Goal: Check status: Check status

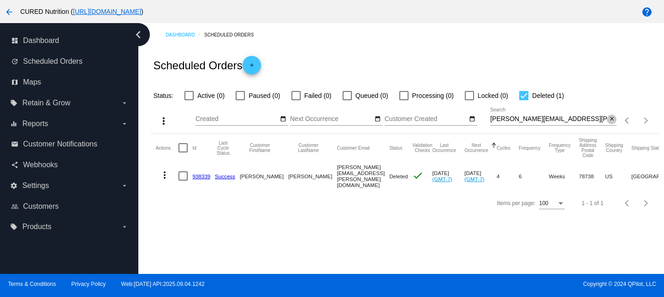
click at [612, 121] on mat-icon "close" at bounding box center [612, 118] width 6 height 7
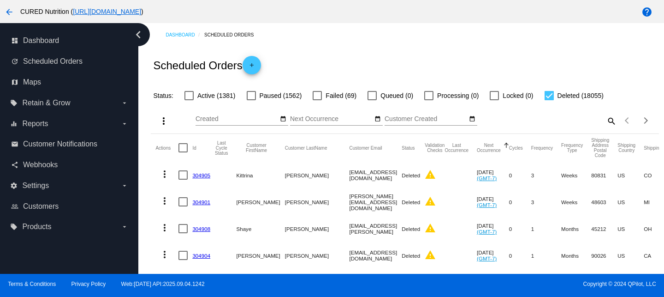
click at [613, 121] on mat-icon "search" at bounding box center [611, 120] width 11 height 14
click at [572, 119] on input "Search" at bounding box center [553, 118] width 126 height 7
paste input "[EMAIL_ADDRESS][PERSON_NAME][DOMAIN_NAME]"
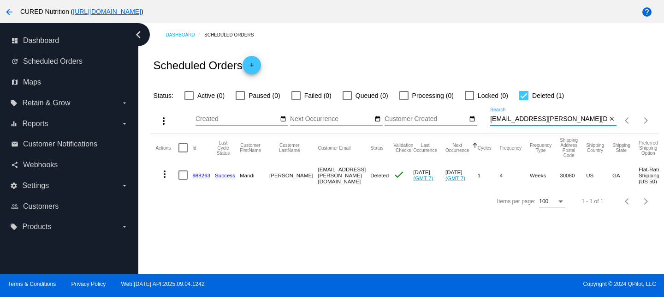
click at [165, 175] on mat-icon "more_vert" at bounding box center [164, 173] width 11 height 11
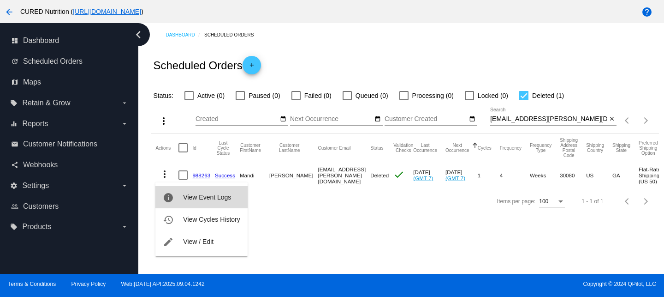
click at [200, 195] on span "View Event Logs" at bounding box center [207, 196] width 48 height 7
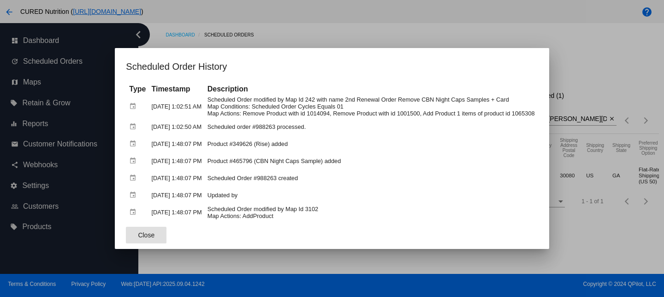
click at [138, 236] on span "Close" at bounding box center [146, 234] width 17 height 7
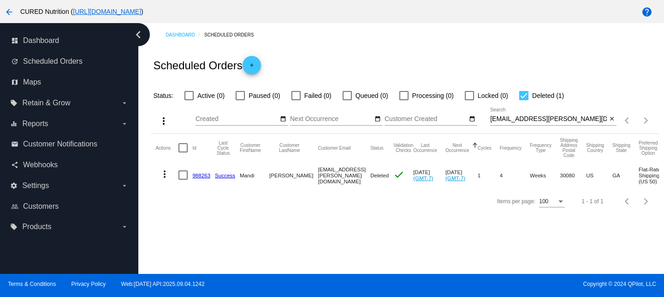
click at [520, 122] on input "[EMAIL_ADDRESS][PERSON_NAME][DOMAIN_NAME]" at bounding box center [548, 118] width 117 height 7
paste input "[PERSON_NAME][EMAIL_ADDRESS]"
type input "[PERSON_NAME][EMAIL_ADDRESS][DOMAIN_NAME]"
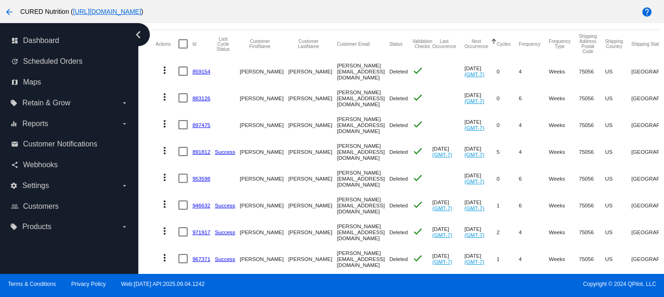
scroll to position [129, 0]
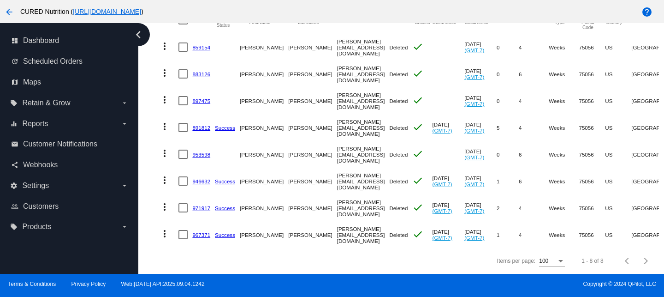
click at [204, 234] on link "967371" at bounding box center [201, 235] width 18 height 6
